Goal: Transaction & Acquisition: Subscribe to service/newsletter

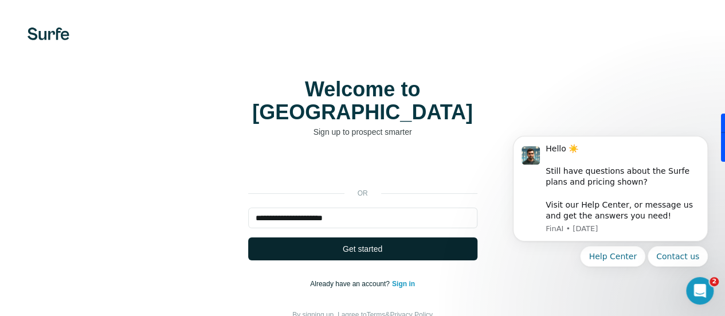
type input "**********"
click at [248, 238] on button "Get started" at bounding box center [362, 248] width 229 height 23
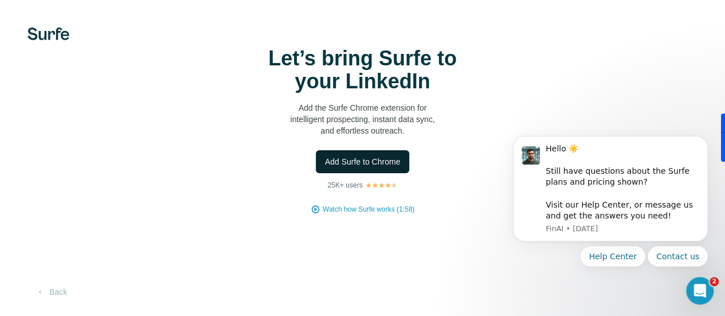
click at [316, 173] on button "Add Surfe to Chrome" at bounding box center [363, 161] width 94 height 23
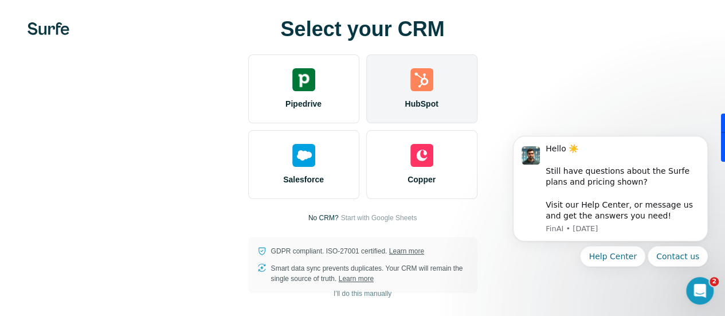
click at [366, 110] on div "HubSpot" at bounding box center [421, 88] width 111 height 69
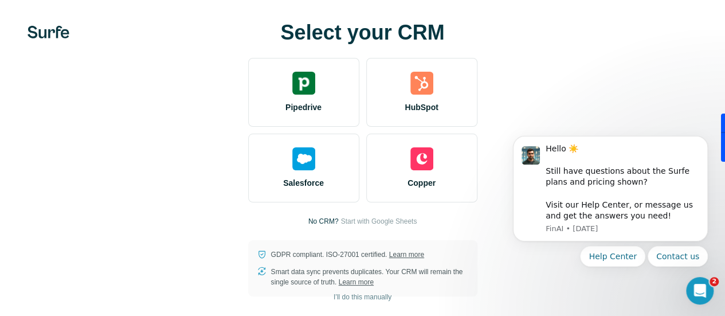
scroll to position [14, 0]
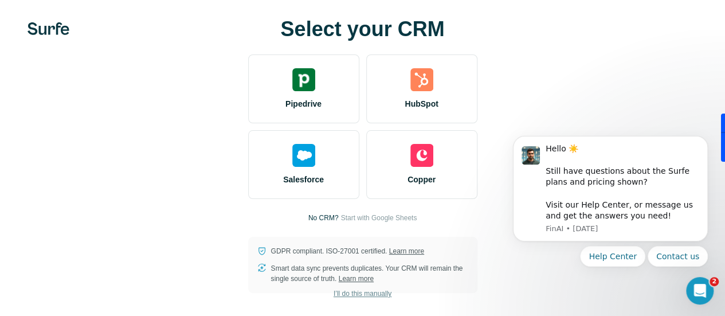
click at [325, 300] on button "I’ll do this manually" at bounding box center [362, 293] width 74 height 17
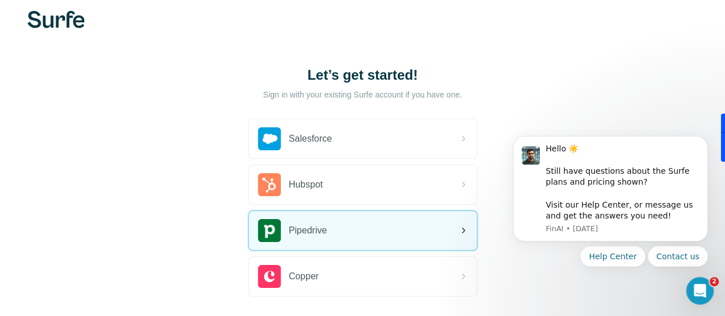
scroll to position [108, 0]
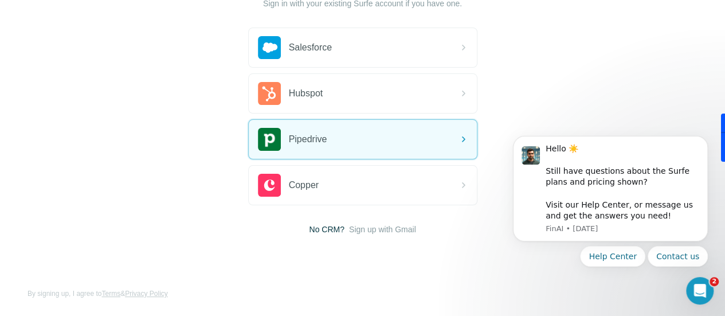
click at [309, 231] on span "No CRM?" at bounding box center [326, 228] width 35 height 11
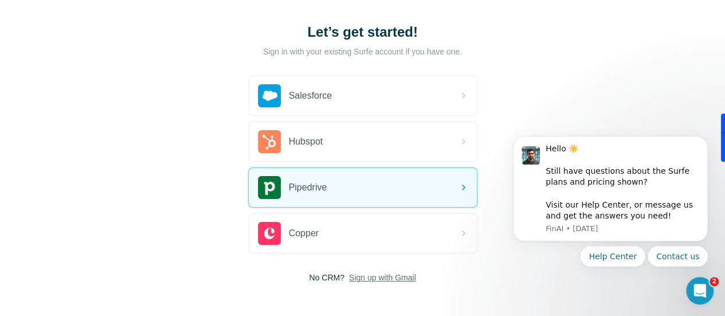
scroll to position [58, 0]
